Goal: Task Accomplishment & Management: Manage account settings

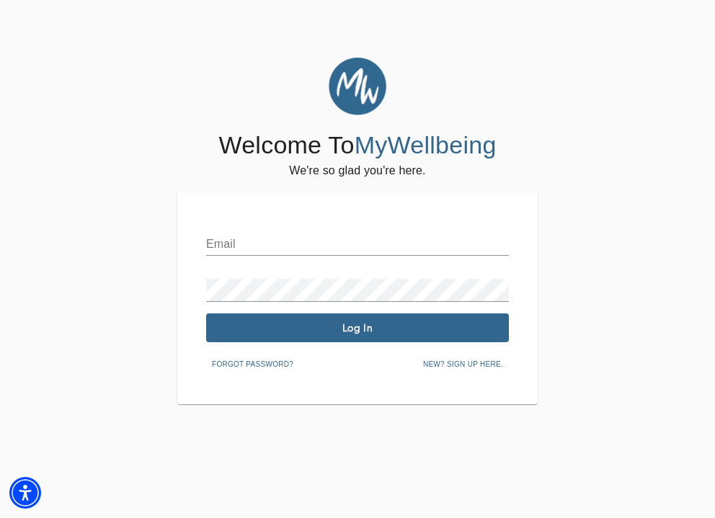
click at [237, 239] on input "text" at bounding box center [357, 244] width 303 height 23
type input "[PERSON_NAME][EMAIL_ADDRESS][DOMAIN_NAME]"
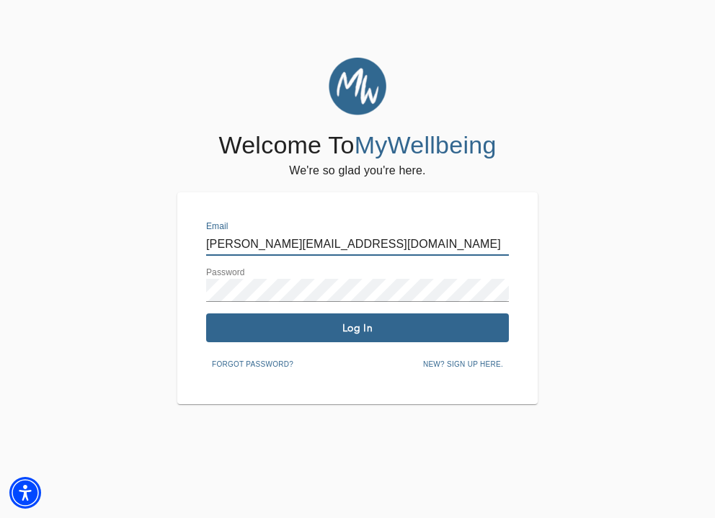
click at [320, 339] on button "Log In" at bounding box center [357, 327] width 303 height 29
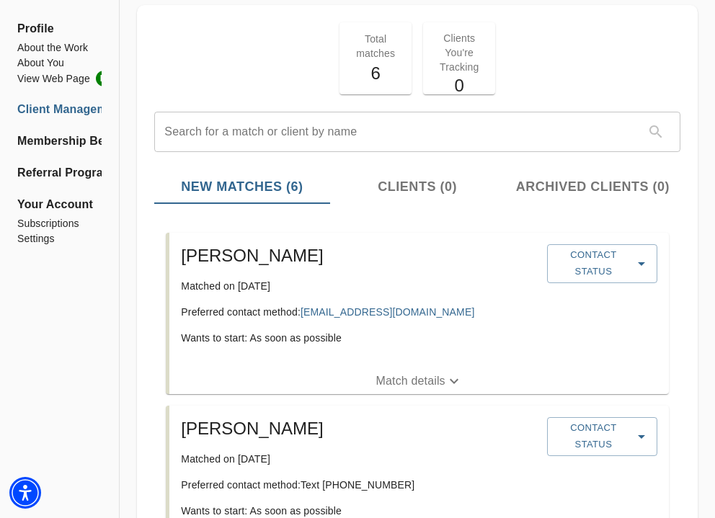
scroll to position [68, 0]
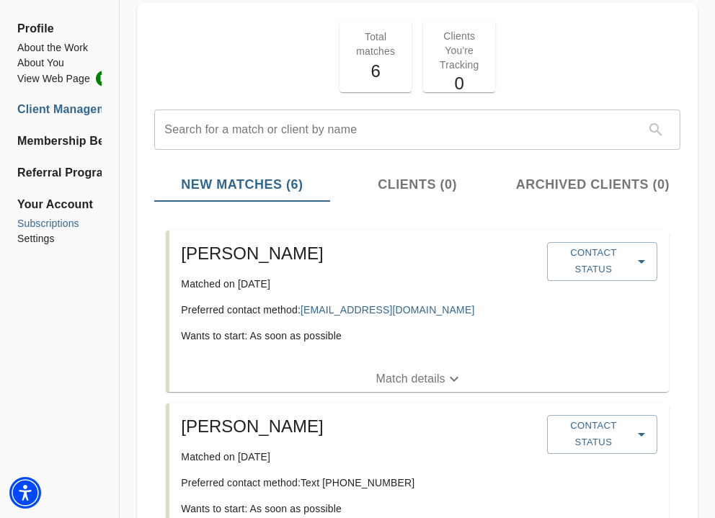
click at [49, 225] on li "Subscriptions" at bounding box center [59, 223] width 84 height 15
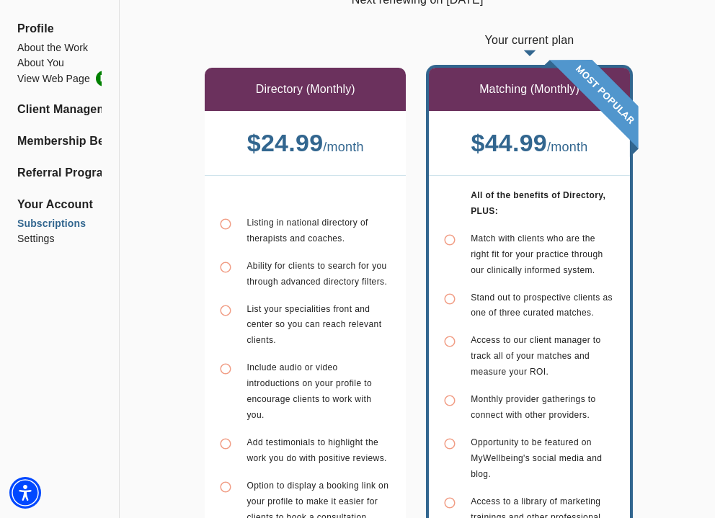
scroll to position [55, 0]
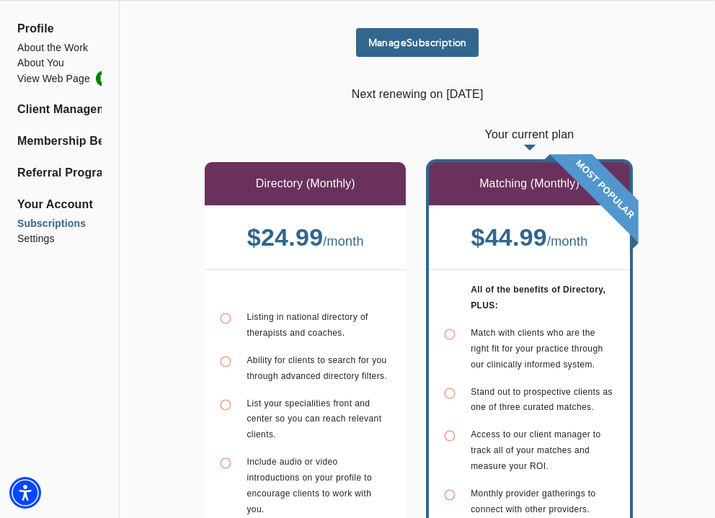
click at [439, 38] on span "Manage Subscription" at bounding box center [417, 43] width 111 height 14
